Goal: Transaction & Acquisition: Book appointment/travel/reservation

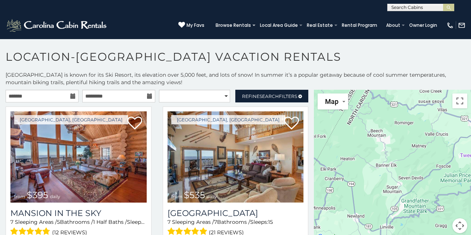
drag, startPoint x: 412, startPoint y: 150, endPoint x: 364, endPoint y: 142, distance: 49.2
click at [364, 142] on div at bounding box center [392, 166] width 157 height 152
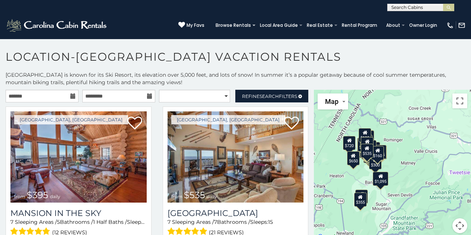
drag, startPoint x: 439, startPoint y: 142, endPoint x: 428, endPoint y: 160, distance: 21.6
click at [428, 160] on div "$395 $535 $425 $350 $325 $460 $310 $230 $395 $390 $570 $545 $430 $245 $300 $720…" at bounding box center [392, 166] width 157 height 152
drag, startPoint x: 426, startPoint y: 160, endPoint x: 422, endPoint y: 145, distance: 15.5
click at [422, 145] on div "$395 $535 $425 $350 $325 $460 $310 $230 $395 $390 $570 $545 $430 $245 $300 $720…" at bounding box center [392, 166] width 157 height 152
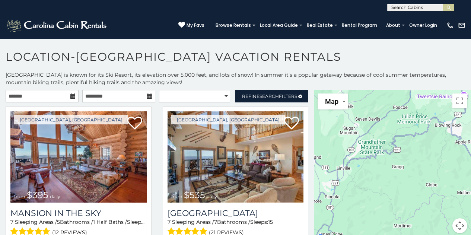
drag, startPoint x: 432, startPoint y: 210, endPoint x: 433, endPoint y: 229, distance: 19.0
click at [433, 229] on div at bounding box center [392, 166] width 157 height 152
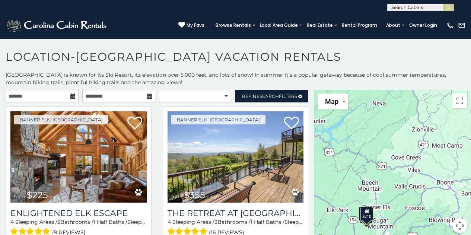
drag, startPoint x: 382, startPoint y: 197, endPoint x: 392, endPoint y: 140, distance: 57.5
click at [392, 140] on div "$225 $355 $240 $210" at bounding box center [392, 166] width 157 height 152
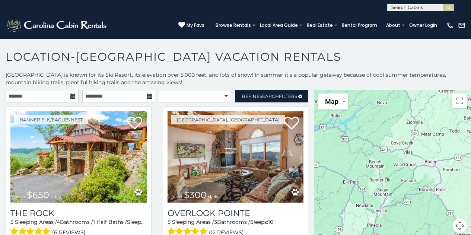
click at [391, 172] on div at bounding box center [392, 166] width 157 height 152
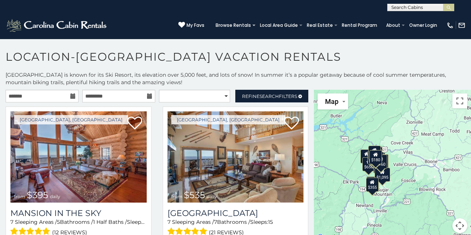
scroll to position [3, 0]
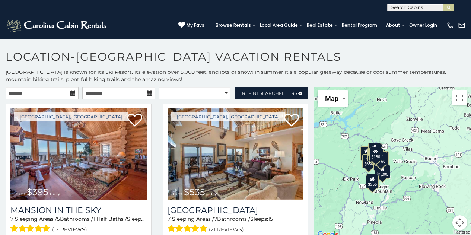
click at [423, 146] on div "$395 $535 $425 $350 $325 $460 $310 $230 $395 $390 $570 $545 $430 $245 $300 $720…" at bounding box center [392, 163] width 157 height 152
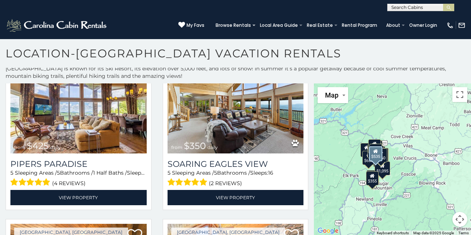
scroll to position [203, 0]
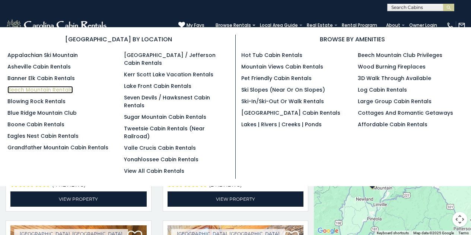
click at [63, 90] on link "Beech Mountain Rentals" at bounding box center [40, 89] width 66 height 7
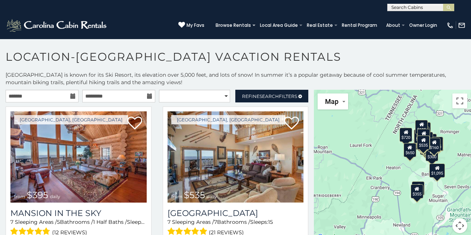
click at [71, 95] on icon at bounding box center [72, 95] width 5 height 5
click at [48, 95] on input "text" at bounding box center [42, 96] width 73 height 13
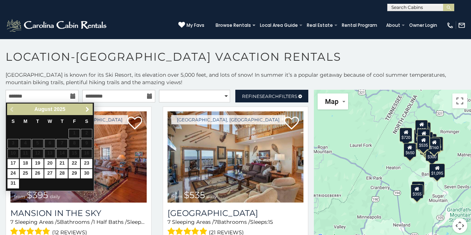
click at [90, 110] on span "Next" at bounding box center [88, 110] width 6 height 6
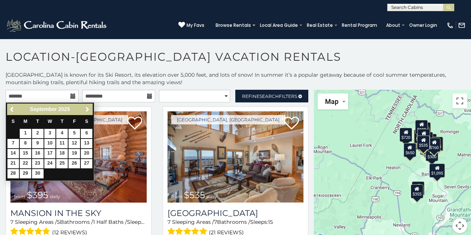
click at [90, 110] on span "Next" at bounding box center [88, 110] width 6 height 6
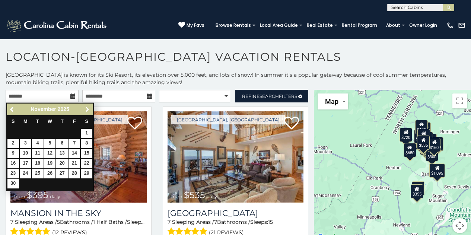
click at [90, 110] on span "Next" at bounding box center [88, 110] width 6 height 6
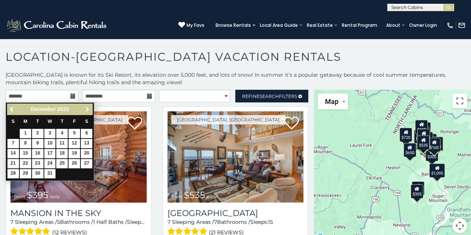
click at [90, 110] on span "Next" at bounding box center [88, 110] width 6 height 6
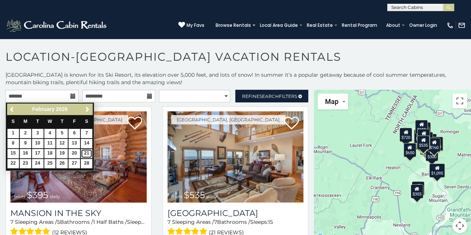
click at [83, 151] on link "21" at bounding box center [87, 153] width 12 height 9
type input "**********"
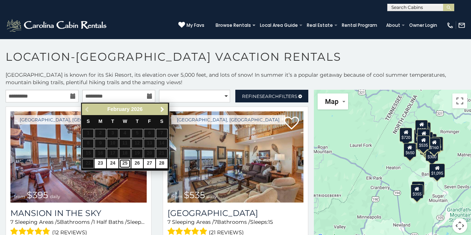
click at [125, 163] on link "25" at bounding box center [125, 163] width 12 height 9
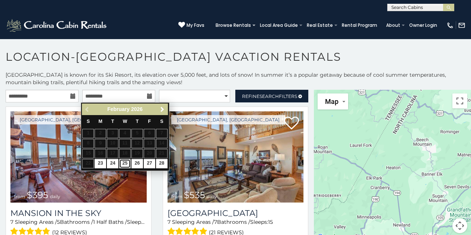
type input "**********"
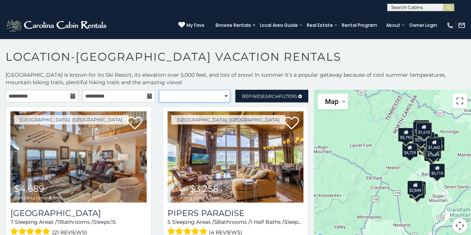
click at [223, 96] on select "**********" at bounding box center [195, 96] width 72 height 13
click at [209, 73] on p "[GEOGRAPHIC_DATA] is known for its Ski Resort, its elevation over 5,000 feet, a…" at bounding box center [235, 78] width 471 height 15
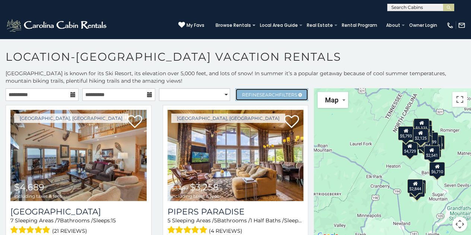
click at [247, 91] on link "Refine Search Filters" at bounding box center [271, 94] width 73 height 13
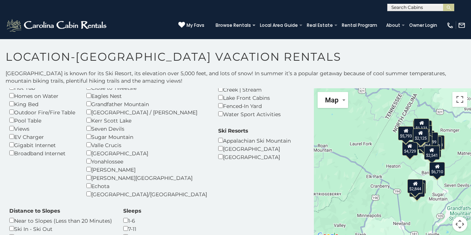
scroll to position [104, 0]
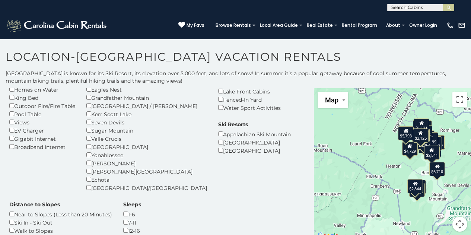
click at [112, 218] on div "Ski In - Ski Out" at bounding box center [60, 222] width 103 height 8
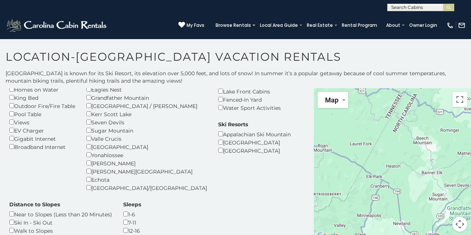
click at [112, 226] on div "Walk to Slopes" at bounding box center [60, 230] width 103 height 8
click at [321, 70] on h1 "Location-[GEOGRAPHIC_DATA] Vacation Rentals" at bounding box center [235, 60] width 471 height 21
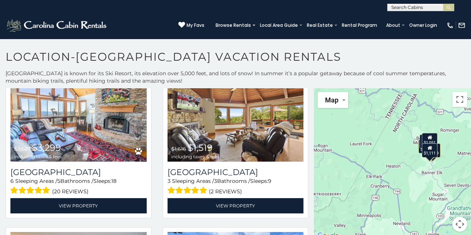
scroll to position [306, 0]
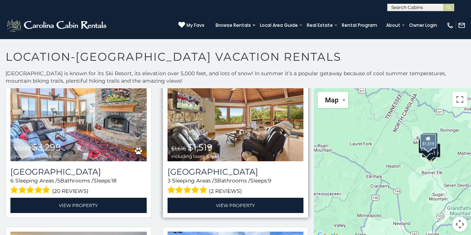
click at [231, 126] on img at bounding box center [236, 115] width 136 height 91
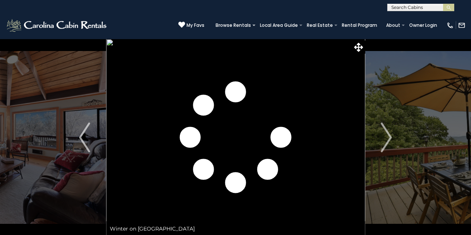
click at [388, 144] on img "Next" at bounding box center [386, 138] width 11 height 30
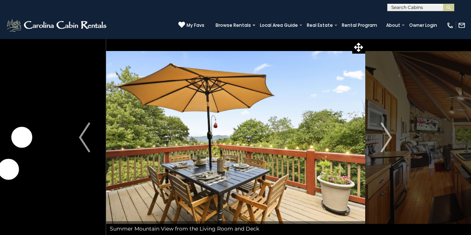
click at [388, 144] on img "Next" at bounding box center [386, 138] width 11 height 30
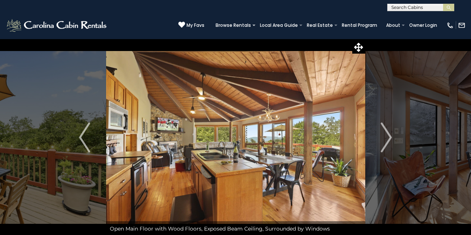
click at [388, 144] on img "Next" at bounding box center [386, 138] width 11 height 30
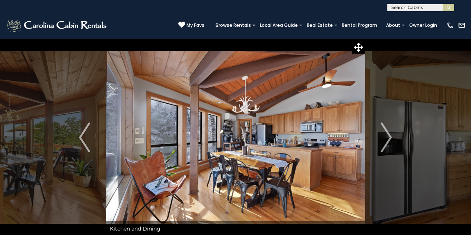
click at [388, 144] on img "Next" at bounding box center [386, 138] width 11 height 30
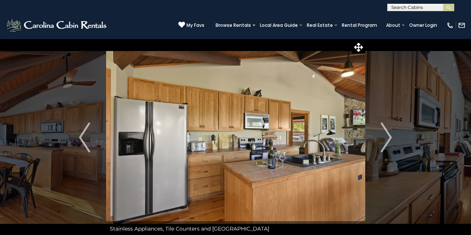
click at [388, 144] on img "Next" at bounding box center [386, 138] width 11 height 30
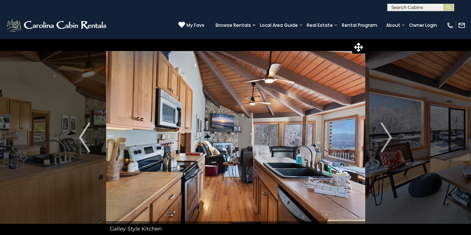
click at [388, 144] on img "Next" at bounding box center [386, 138] width 11 height 30
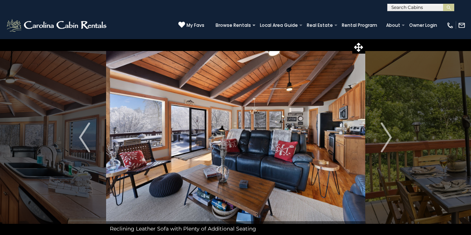
click at [388, 144] on img "Next" at bounding box center [386, 138] width 11 height 30
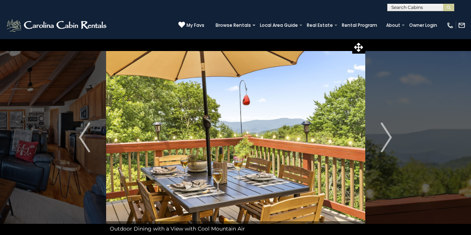
click at [388, 144] on img "Next" at bounding box center [386, 138] width 11 height 30
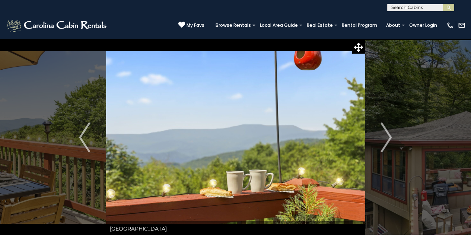
click at [388, 144] on img "Next" at bounding box center [386, 138] width 11 height 30
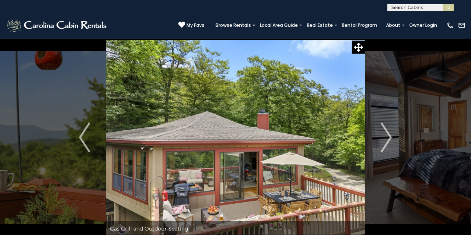
click at [388, 144] on img "Next" at bounding box center [386, 138] width 11 height 30
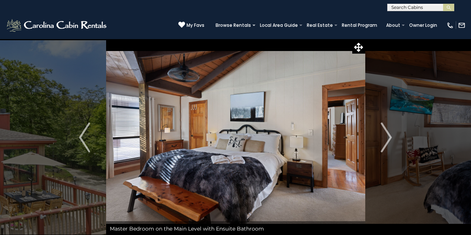
click at [388, 144] on img "Next" at bounding box center [386, 138] width 11 height 30
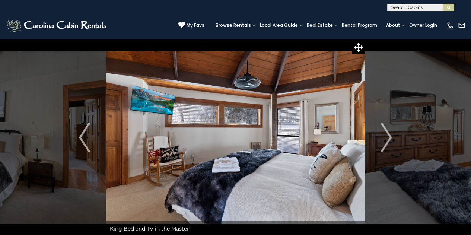
click at [388, 144] on img "Next" at bounding box center [386, 138] width 11 height 30
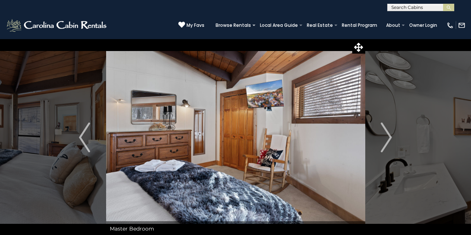
click at [388, 144] on img "Next" at bounding box center [386, 138] width 11 height 30
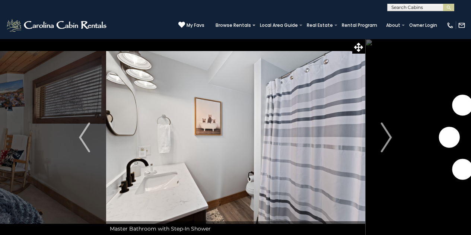
click at [388, 144] on img "Next" at bounding box center [386, 138] width 11 height 30
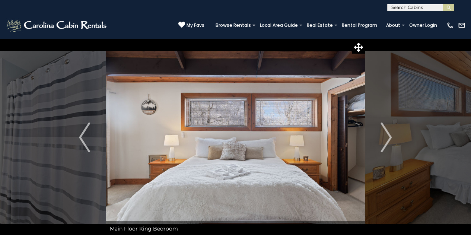
click at [388, 144] on img "Next" at bounding box center [386, 138] width 11 height 30
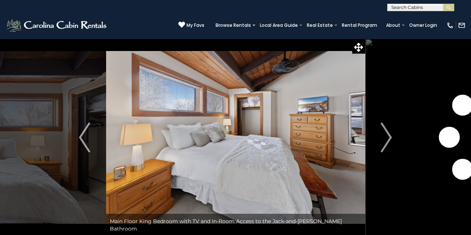
click at [388, 144] on img "Next" at bounding box center [386, 138] width 11 height 30
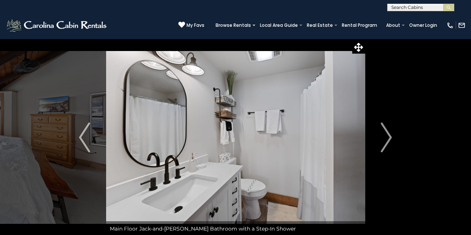
click at [388, 144] on img "Next" at bounding box center [386, 138] width 11 height 30
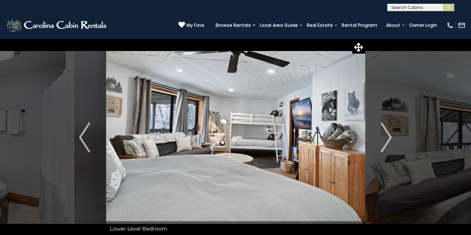
click at [388, 144] on img "Next" at bounding box center [386, 138] width 11 height 30
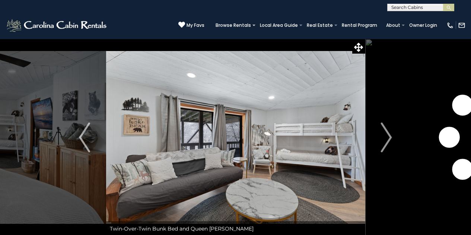
click at [388, 144] on img "Next" at bounding box center [386, 138] width 11 height 30
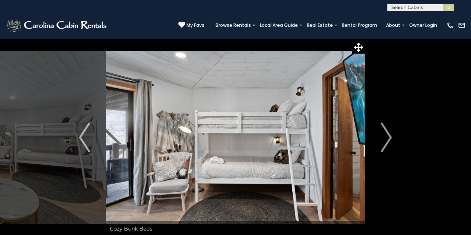
click at [388, 144] on img "Next" at bounding box center [386, 138] width 11 height 30
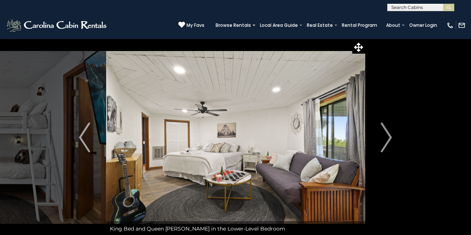
click at [388, 144] on img "Next" at bounding box center [386, 138] width 11 height 30
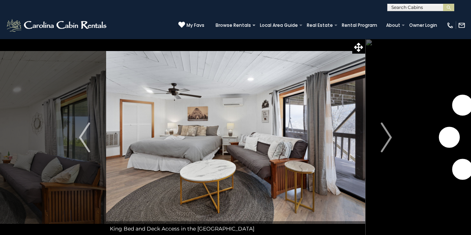
click at [388, 144] on img "Next" at bounding box center [386, 138] width 11 height 30
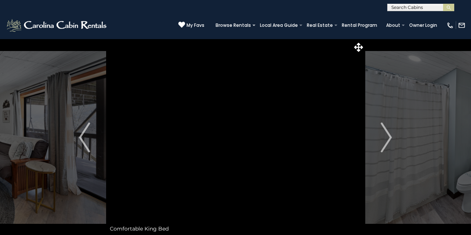
click at [388, 144] on img "Next" at bounding box center [386, 138] width 11 height 30
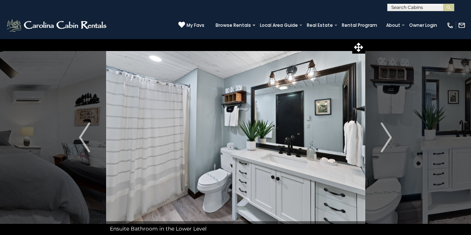
click at [388, 144] on img "Next" at bounding box center [386, 138] width 11 height 30
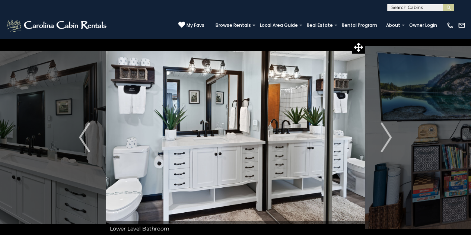
click at [388, 144] on img "Next" at bounding box center [386, 138] width 11 height 30
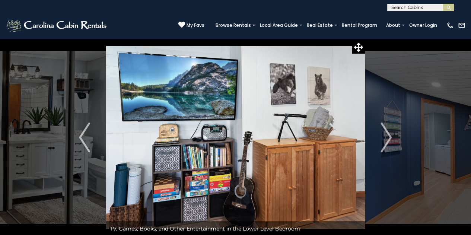
click at [388, 144] on img "Next" at bounding box center [386, 138] width 11 height 30
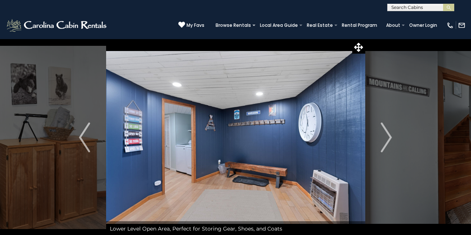
click at [388, 144] on img "Next" at bounding box center [386, 138] width 11 height 30
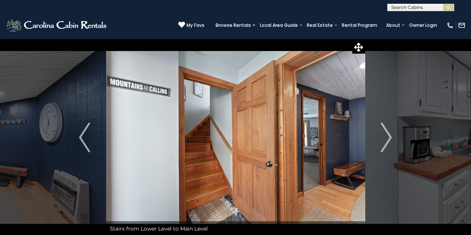
click at [388, 144] on img "Next" at bounding box center [386, 138] width 11 height 30
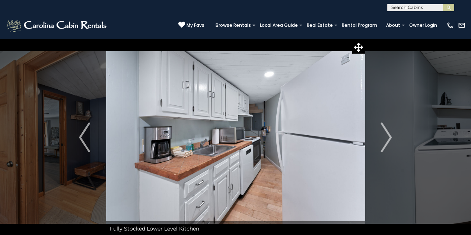
click at [388, 144] on img "Next" at bounding box center [386, 138] width 11 height 30
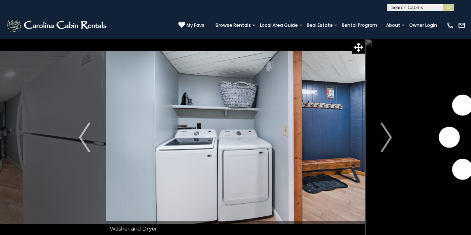
click at [388, 144] on img "Next" at bounding box center [386, 138] width 11 height 30
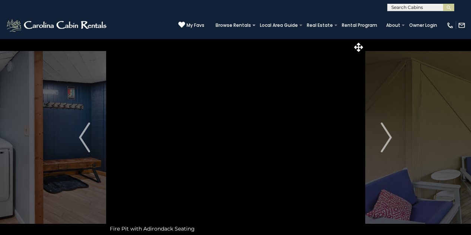
click at [388, 144] on img "Next" at bounding box center [386, 138] width 11 height 30
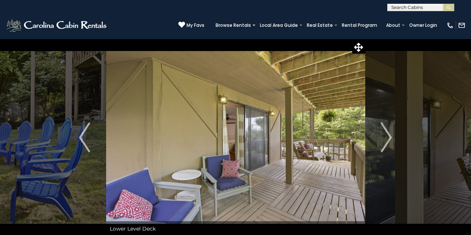
click at [388, 144] on img "Next" at bounding box center [386, 138] width 11 height 30
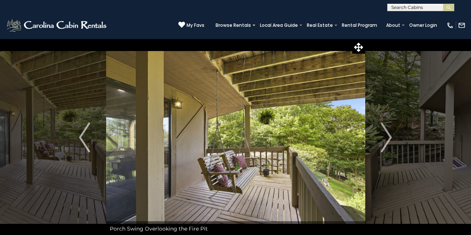
click at [388, 144] on img "Next" at bounding box center [386, 138] width 11 height 30
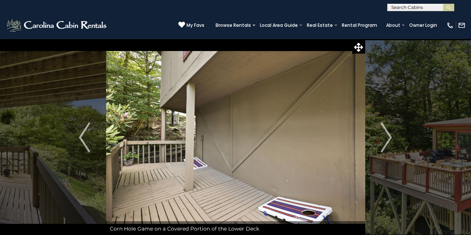
click at [388, 144] on img "Next" at bounding box center [386, 138] width 11 height 30
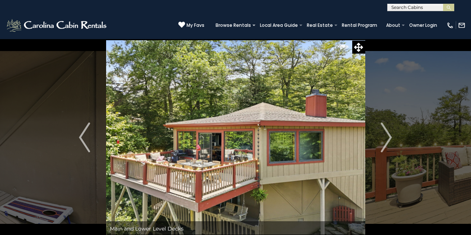
click at [388, 144] on img "Next" at bounding box center [386, 138] width 11 height 30
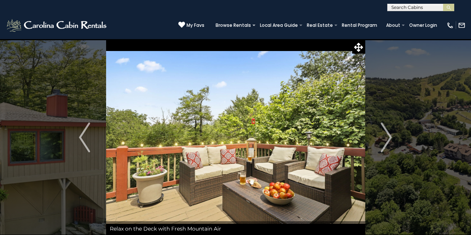
click at [388, 144] on img "Next" at bounding box center [386, 138] width 11 height 30
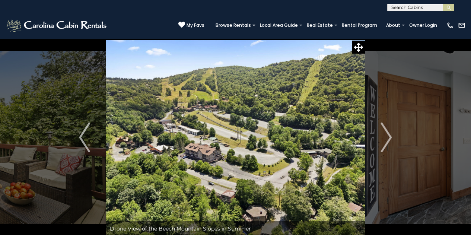
click at [388, 144] on img "Next" at bounding box center [386, 138] width 11 height 30
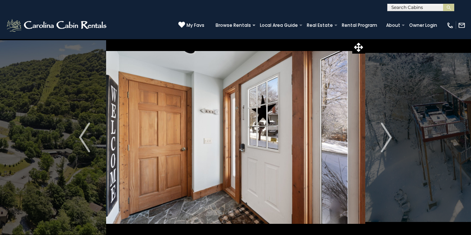
click at [388, 144] on img "Next" at bounding box center [386, 138] width 11 height 30
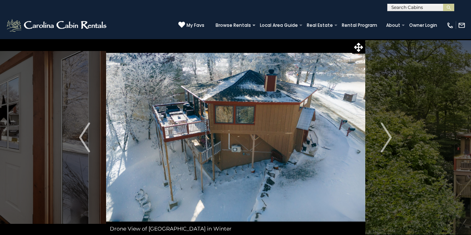
click at [388, 144] on img "Next" at bounding box center [386, 138] width 11 height 30
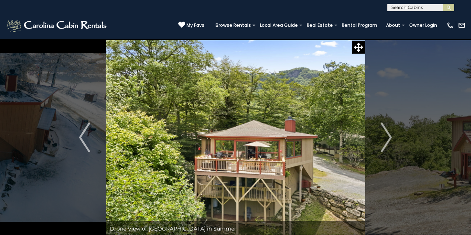
click at [388, 144] on img "Next" at bounding box center [386, 138] width 11 height 30
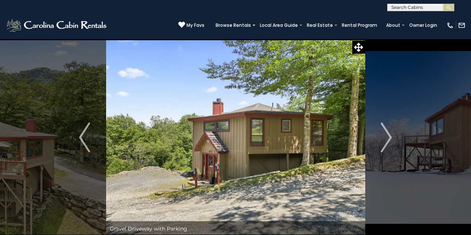
click at [388, 144] on img "Next" at bounding box center [386, 138] width 11 height 30
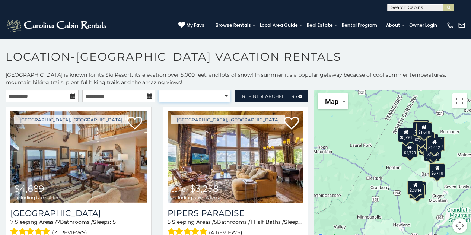
click at [209, 98] on select "**********" at bounding box center [195, 96] width 72 height 13
select select "*********"
click at [159, 90] on select "**********" at bounding box center [195, 96] width 72 height 13
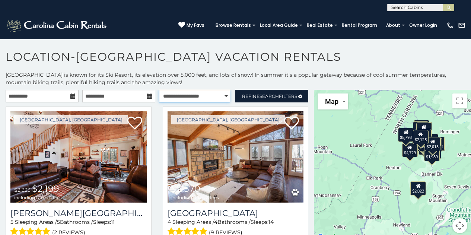
drag, startPoint x: 203, startPoint y: 95, endPoint x: 191, endPoint y: 60, distance: 37.0
click at [191, 60] on div "**********" at bounding box center [235, 144] width 471 height 189
click at [191, 60] on h1 "Location-[GEOGRAPHIC_DATA] Vacation Rentals" at bounding box center [235, 60] width 471 height 21
click at [338, 98] on button "Map" at bounding box center [333, 101] width 31 height 16
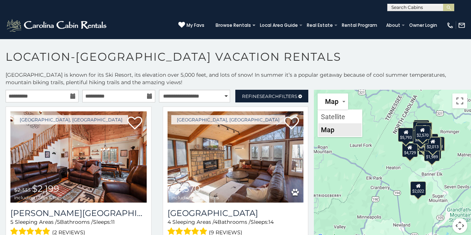
click at [327, 130] on li "Map" at bounding box center [339, 129] width 43 height 13
click at [453, 226] on button "Map camera controls" at bounding box center [460, 225] width 15 height 15
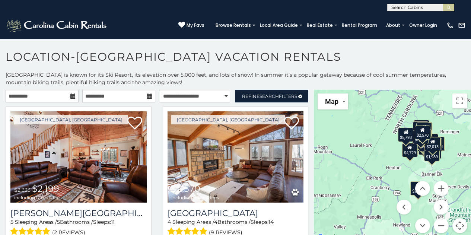
click at [457, 108] on div "$2,199 $2,570 $2,566 $2,885 $2,747 $2,840 $3,057 $3,258 $3,299 $4,064 $4,689 $1…" at bounding box center [392, 166] width 157 height 152
click at [455, 101] on button "Toggle fullscreen view" at bounding box center [460, 100] width 15 height 15
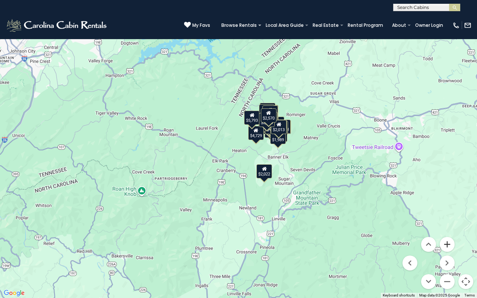
click at [448, 235] on button "Zoom in" at bounding box center [446, 244] width 15 height 15
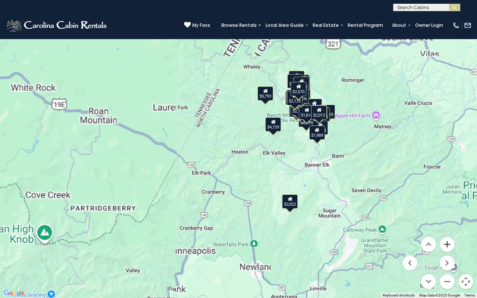
click at [448, 235] on button "Zoom in" at bounding box center [446, 244] width 15 height 15
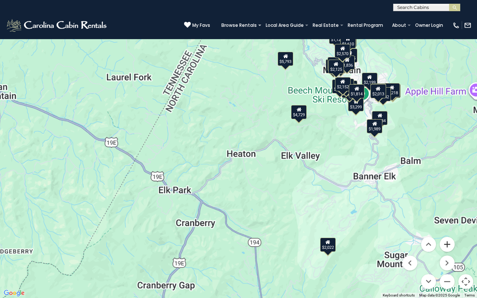
click at [448, 235] on button "Zoom in" at bounding box center [446, 244] width 15 height 15
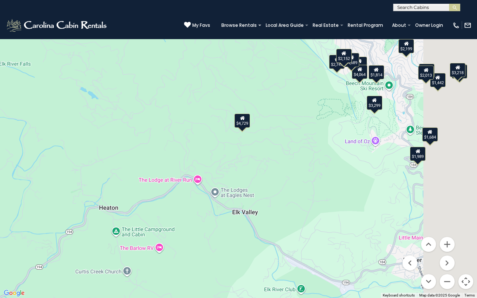
drag, startPoint x: 396, startPoint y: 133, endPoint x: 199, endPoint y: 199, distance: 207.9
click at [199, 199] on div "$2,199 $2,570 $2,566 $2,885 $2,747 $2,840 $3,057 $3,258 $3,299 $4,064 $4,689 $1…" at bounding box center [238, 149] width 477 height 298
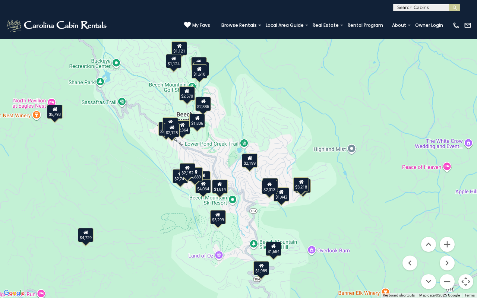
drag, startPoint x: 248, startPoint y: 147, endPoint x: 274, endPoint y: 207, distance: 65.1
click at [274, 207] on div "$2,199 $2,570 $2,566 $2,885 $2,747 $2,840 $3,057 $3,258 $3,299 $4,064 $4,689 $1…" at bounding box center [238, 149] width 477 height 298
click at [445, 235] on button "Zoom in" at bounding box center [446, 244] width 15 height 15
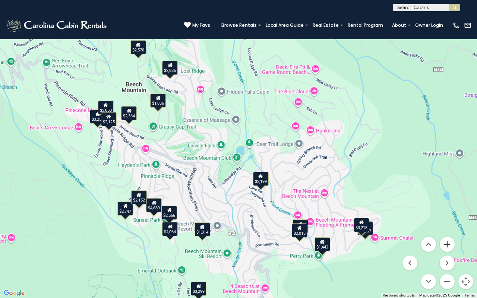
click at [445, 235] on button "Zoom in" at bounding box center [446, 244] width 15 height 15
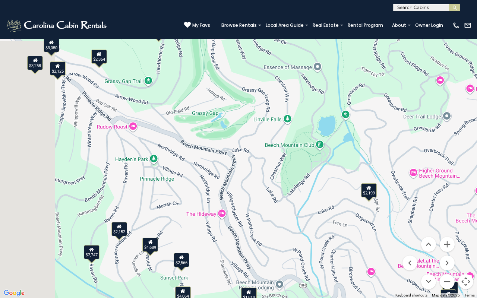
drag, startPoint x: 186, startPoint y: 249, endPoint x: 279, endPoint y: 219, distance: 97.6
click at [279, 219] on div "$2,199 $2,570 $2,566 $2,885 $2,747 $2,840 $3,057 $3,258 $3,299 $4,064 $4,689 $1…" at bounding box center [238, 149] width 477 height 298
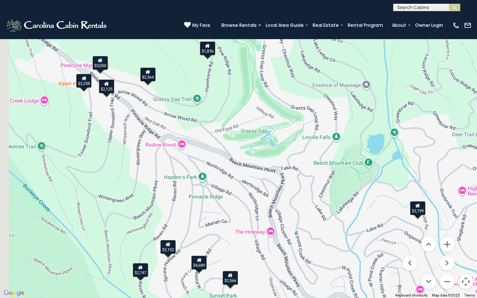
drag, startPoint x: 239, startPoint y: 174, endPoint x: 302, endPoint y: 223, distance: 79.9
click at [302, 223] on div "$2,199 $2,570 $2,566 $2,885 $2,747 $2,840 $3,057 $3,258 $3,299 $4,064 $4,689 $1…" at bounding box center [238, 149] width 477 height 298
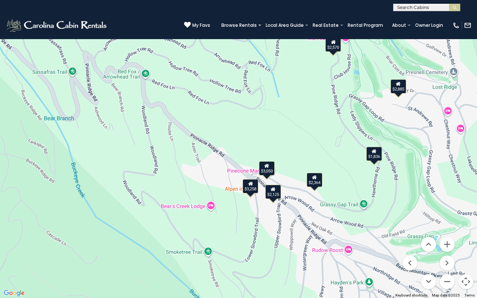
drag, startPoint x: 205, startPoint y: 194, endPoint x: 305, endPoint y: 247, distance: 113.1
click at [305, 235] on div "$2,199 $2,570 $2,566 $2,885 $2,747 $2,840 $3,057 $3,258 $3,299 $4,064 $4,689 $1…" at bounding box center [238, 149] width 477 height 298
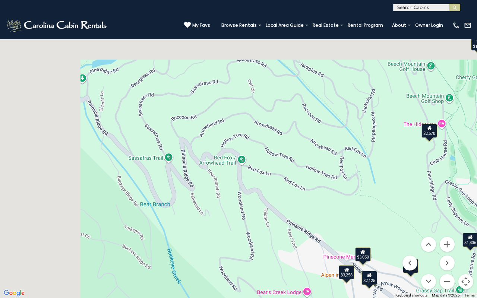
drag, startPoint x: 132, startPoint y: 128, endPoint x: 238, endPoint y: 223, distance: 142.2
click at [238, 223] on div "$2,199 $2,570 $2,566 $2,885 $2,747 $2,840 $3,057 $3,258 $3,299 $4,064 $4,689 $1…" at bounding box center [238, 149] width 477 height 298
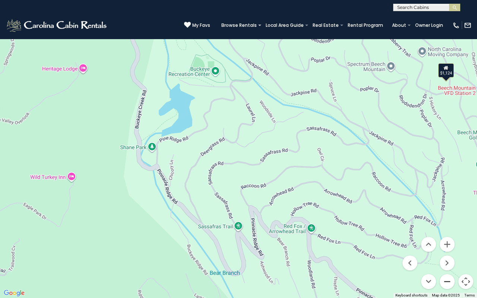
click at [448, 235] on button "Zoom out" at bounding box center [446, 281] width 15 height 15
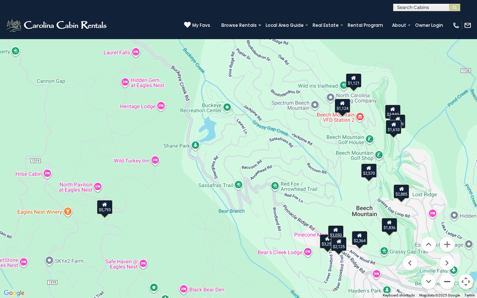
click at [448, 235] on button "Zoom out" at bounding box center [446, 281] width 15 height 15
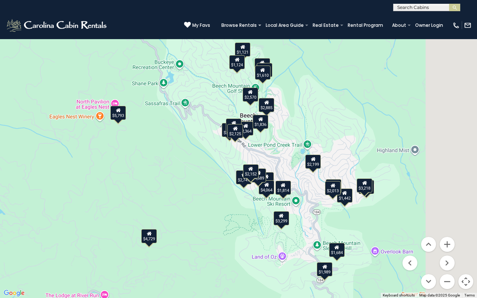
drag, startPoint x: 374, startPoint y: 243, endPoint x: 305, endPoint y: 167, distance: 102.6
click at [305, 167] on div "$2,199 $2,570 $2,566 $2,885 $2,747 $2,840 $3,057 $3,258 $3,299 $4,064 $4,689 $1…" at bounding box center [238, 149] width 477 height 298
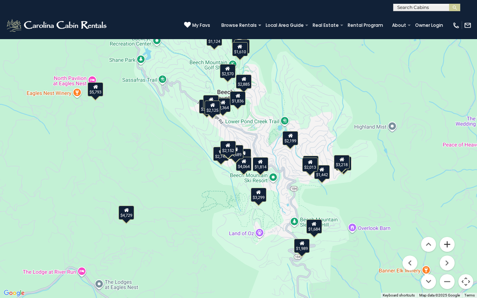
click at [444, 235] on button "Zoom in" at bounding box center [446, 244] width 15 height 15
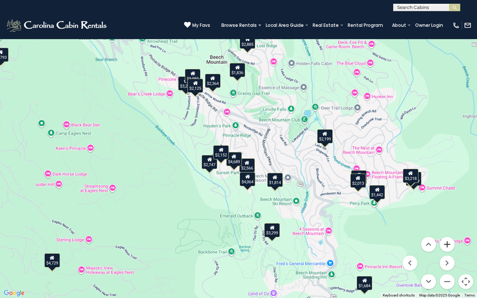
click at [444, 235] on button "Zoom in" at bounding box center [446, 244] width 15 height 15
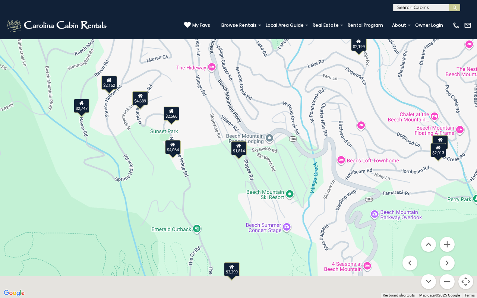
drag, startPoint x: 346, startPoint y: 187, endPoint x: 243, endPoint y: 84, distance: 145.9
click at [243, 84] on div "$2,199 $2,570 $2,566 $2,885 $2,747 $2,840 $3,057 $3,258 $3,299 $4,064 $4,689 $1…" at bounding box center [238, 149] width 477 height 298
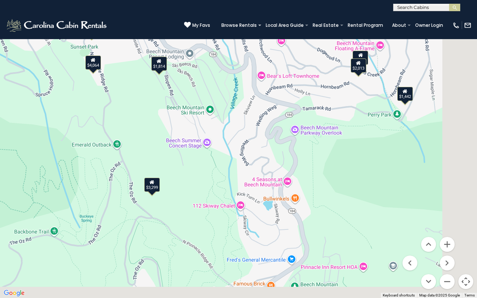
drag, startPoint x: 317, startPoint y: 201, endPoint x: 258, endPoint y: 143, distance: 82.7
click at [258, 143] on div "$2,199 $2,570 $2,566 $2,885 $2,747 $2,840 $3,057 $3,258 $3,299 $4,064 $4,689 $1…" at bounding box center [238, 149] width 477 height 298
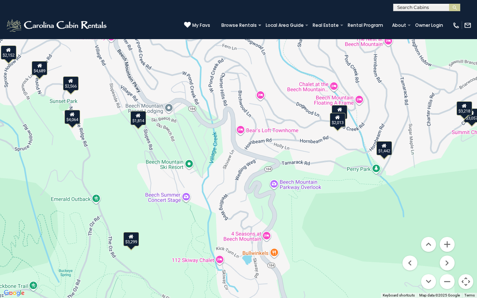
drag, startPoint x: 223, startPoint y: 153, endPoint x: 220, endPoint y: 176, distance: 23.8
click at [220, 176] on div "$2,199 $2,570 $2,566 $2,885 $2,747 $2,840 $3,057 $3,258 $3,299 $4,064 $4,689 $1…" at bounding box center [238, 149] width 477 height 298
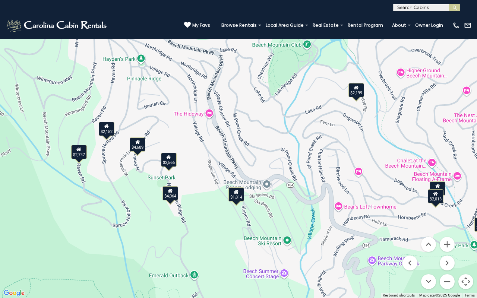
drag, startPoint x: 173, startPoint y: 152, endPoint x: 268, endPoint y: 227, distance: 121.5
click at [268, 227] on div "$2,199 $2,570 $2,566 $2,885 $2,747 $2,840 $3,057 $3,258 $3,299 $4,064 $4,689 $1…" at bounding box center [238, 149] width 477 height 298
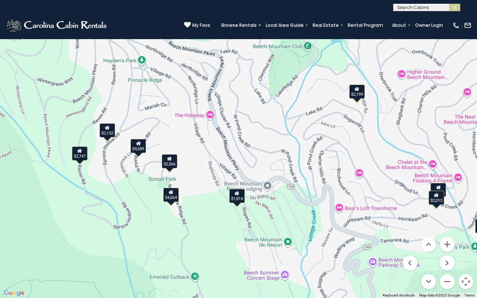
click at [173, 161] on div "$2,566" at bounding box center [170, 161] width 16 height 14
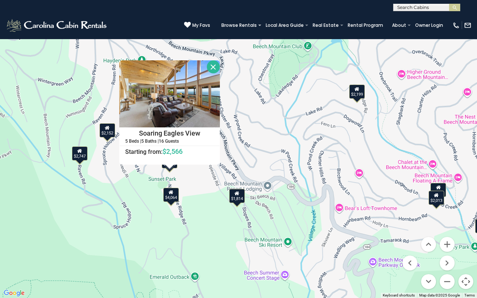
click at [196, 175] on div "$2,199 $2,570 $2,566 $2,885 $2,747 $2,840 $3,057 $3,258 $3,299 $4,064 $4,689 $1…" at bounding box center [238, 149] width 477 height 298
click at [107, 178] on div "$2,199 $2,570 $2,566 $2,885 $2,747 $2,840 $3,057 $3,258 $3,299 $4,064 $4,689 $1…" at bounding box center [238, 149] width 477 height 298
click at [209, 70] on button "Close" at bounding box center [213, 66] width 13 height 13
